Goal: Information Seeking & Learning: Learn about a topic

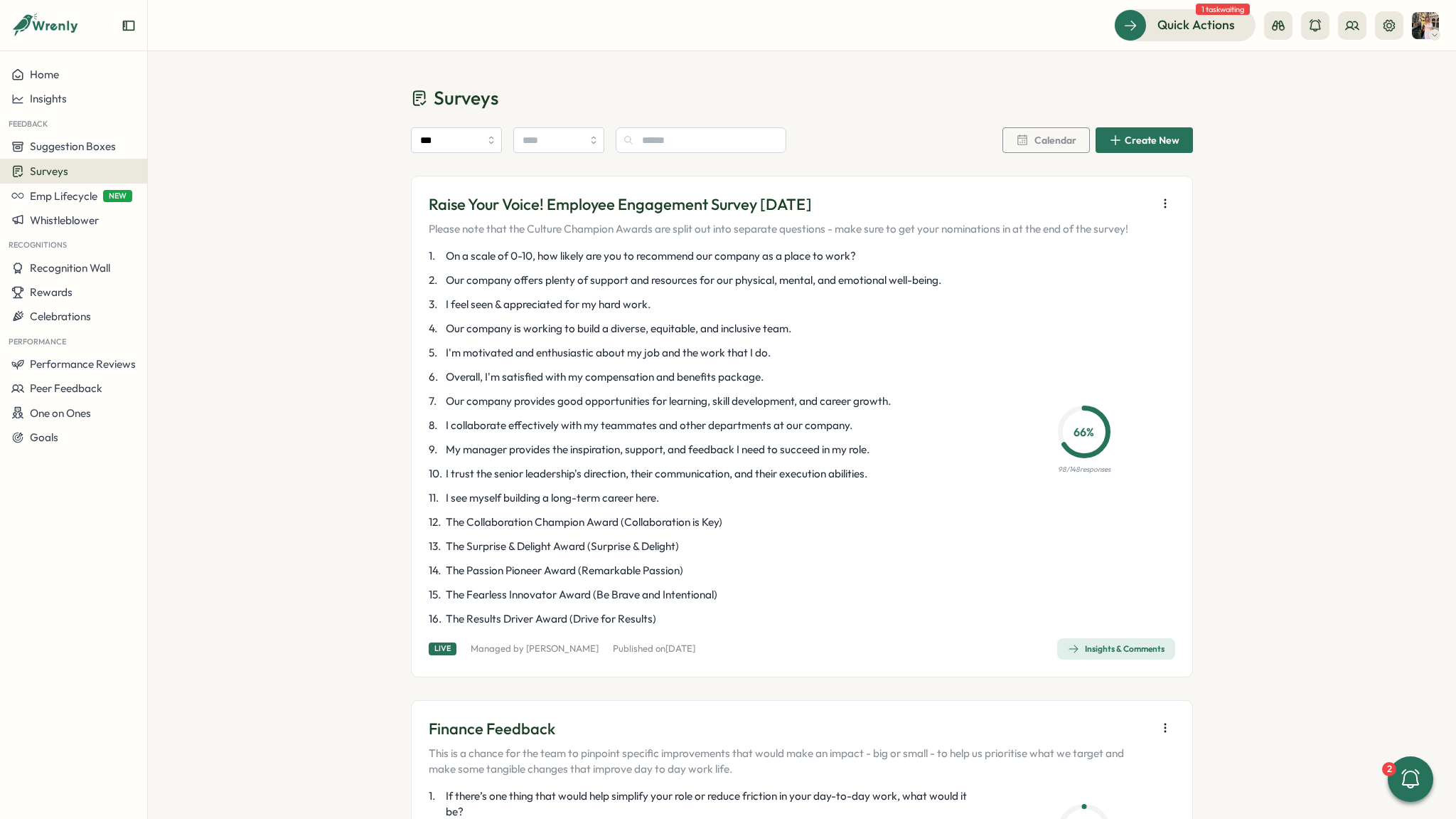
click at [1073, 423] on p "66 %" at bounding box center [1084, 432] width 44 height 18
click at [1124, 644] on div "Insights & Comments" at bounding box center [1116, 649] width 97 height 11
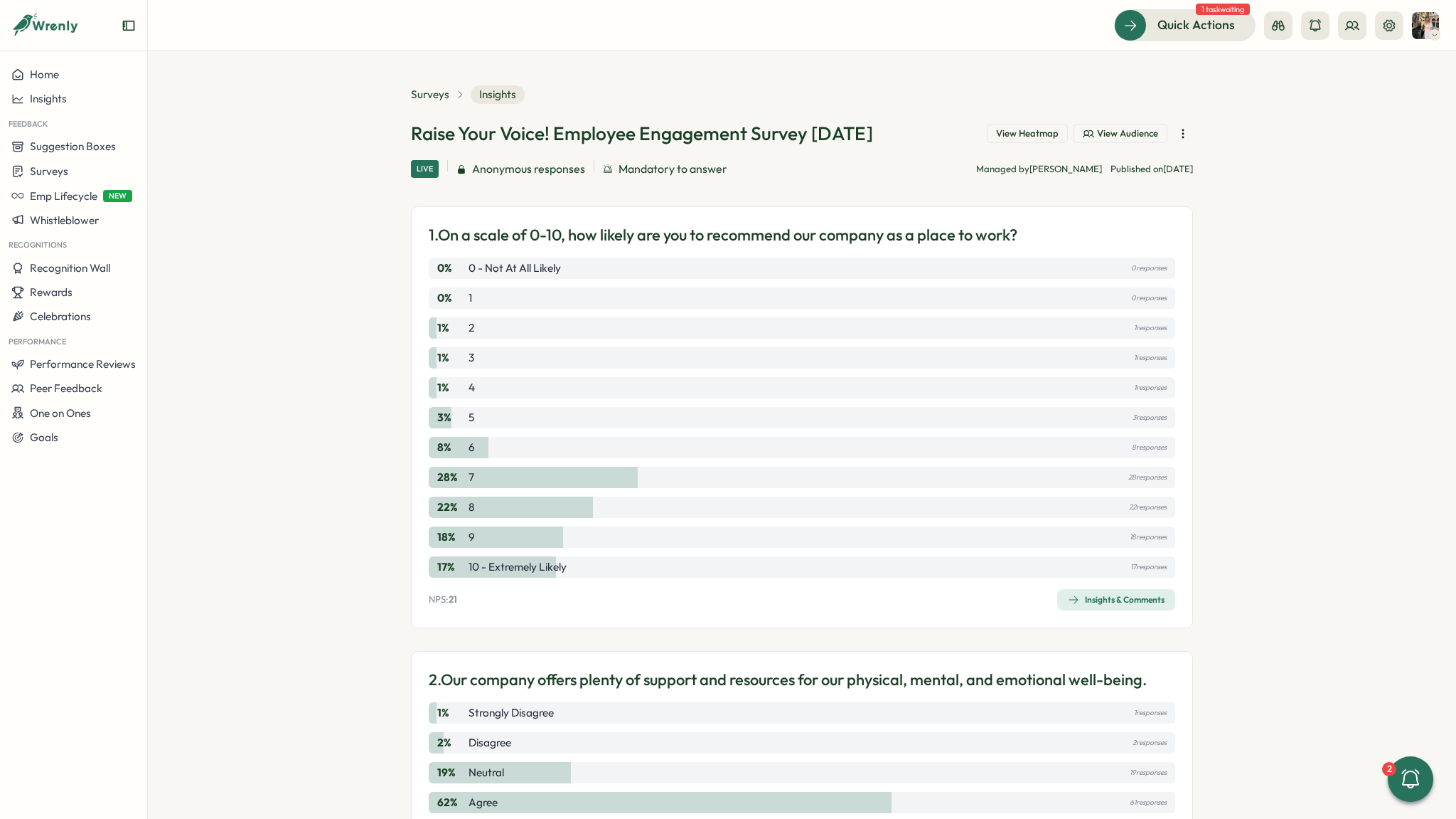
click at [1031, 135] on span "View Heatmap" at bounding box center [1027, 134] width 63 height 13
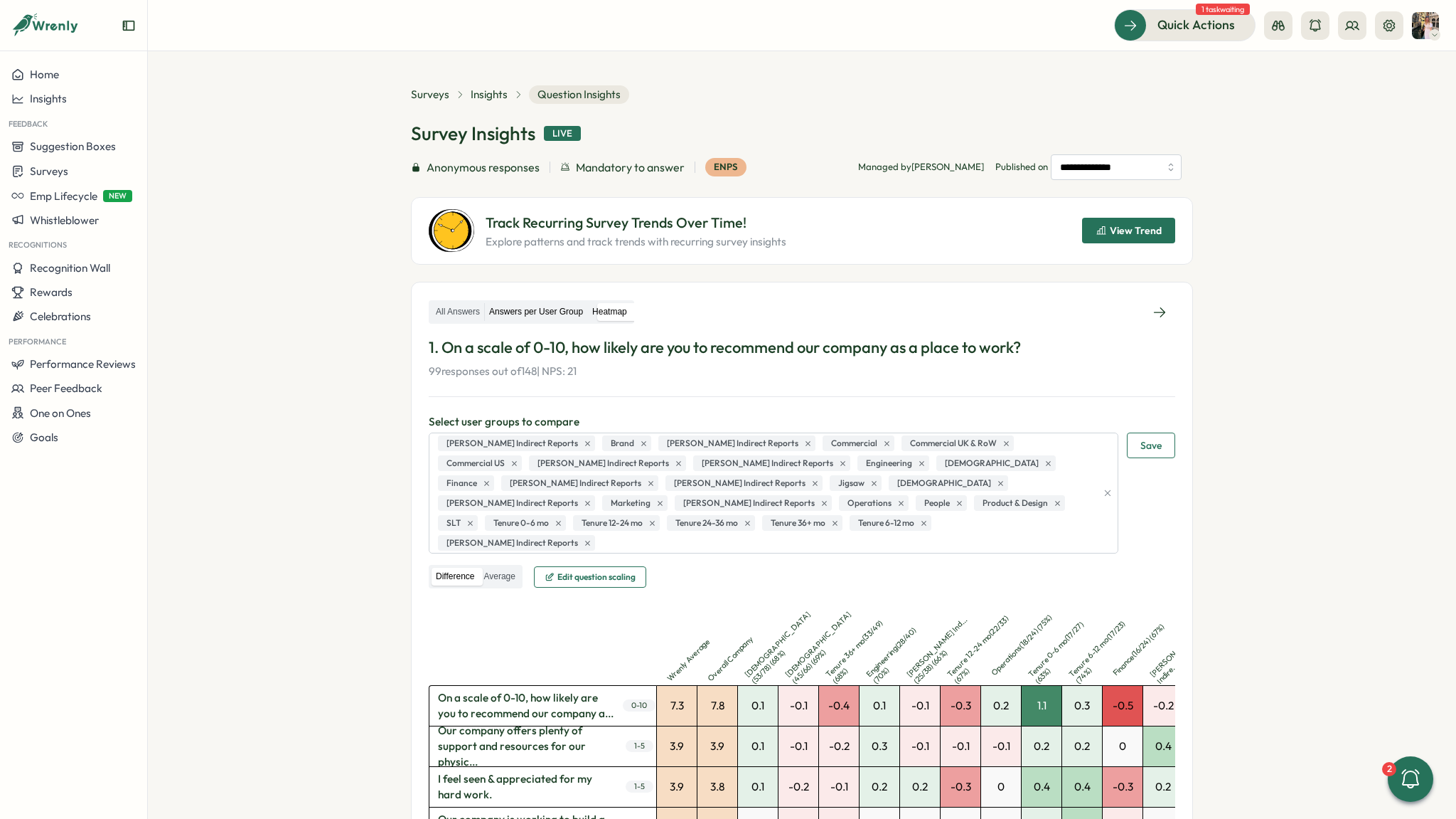
click at [545, 307] on label "Answers per User Group" at bounding box center [536, 311] width 102 height 18
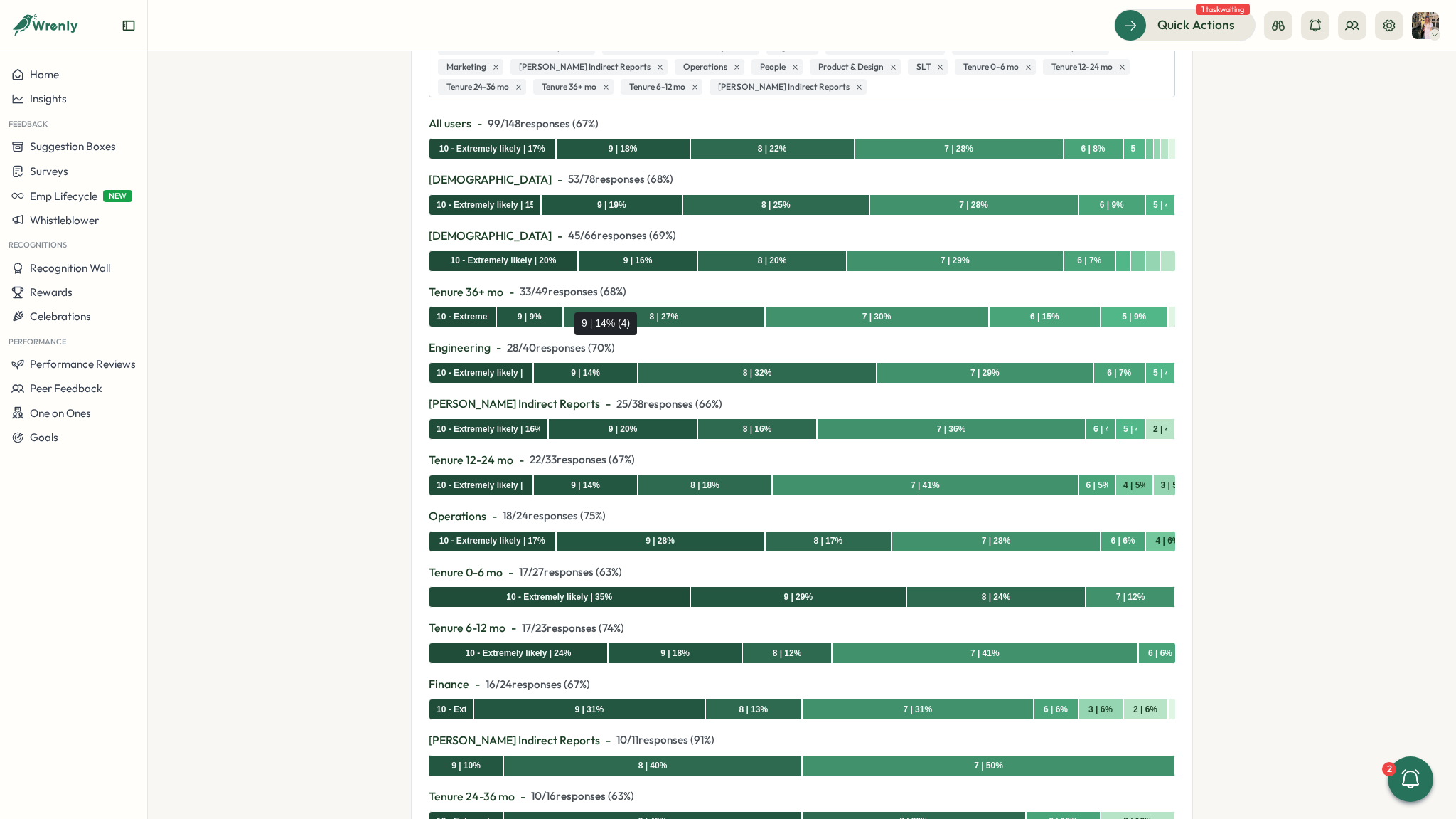
scroll to position [399, 0]
